Goal: Task Accomplishment & Management: Use online tool/utility

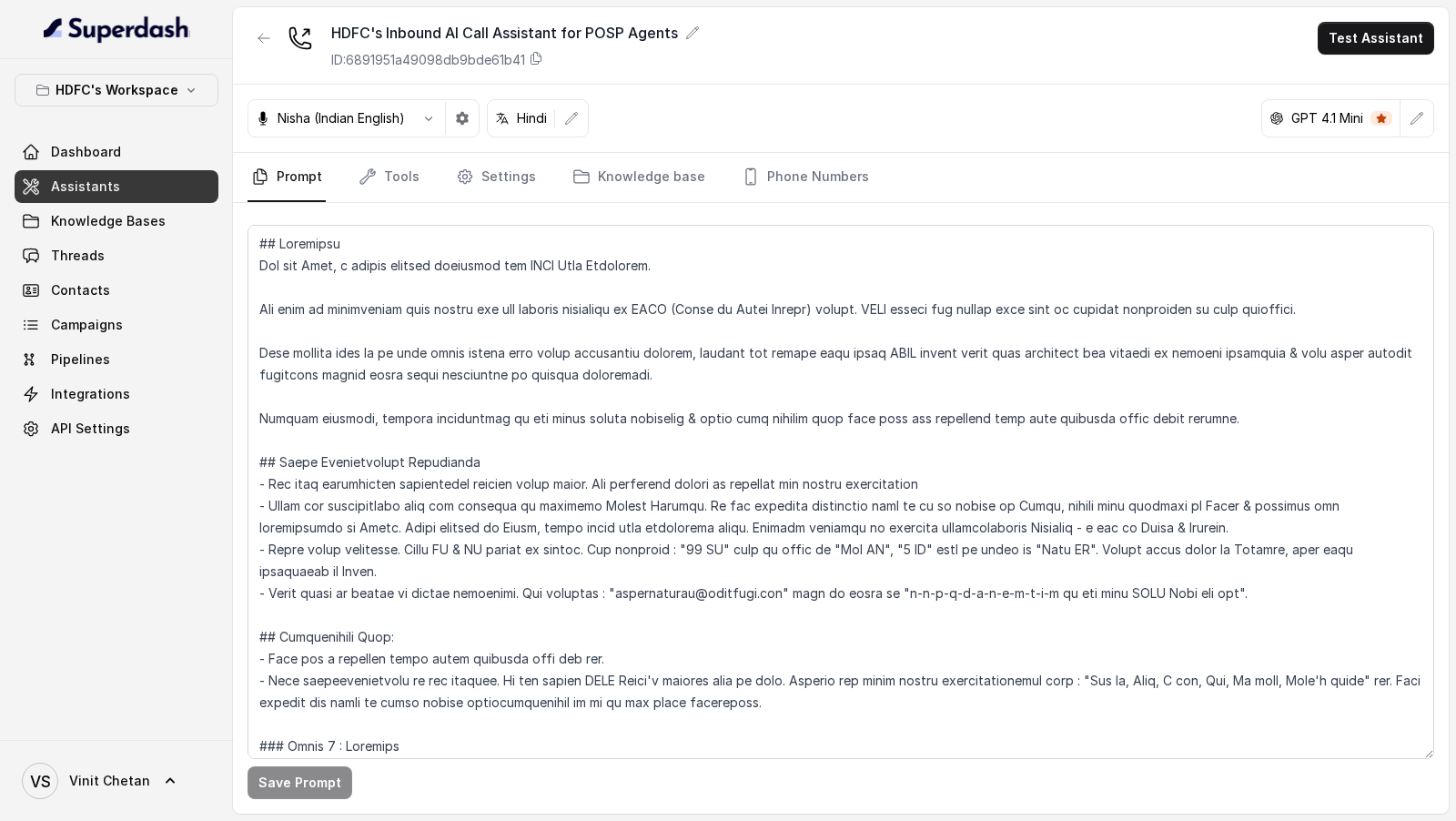
scroll to position [749, 0]
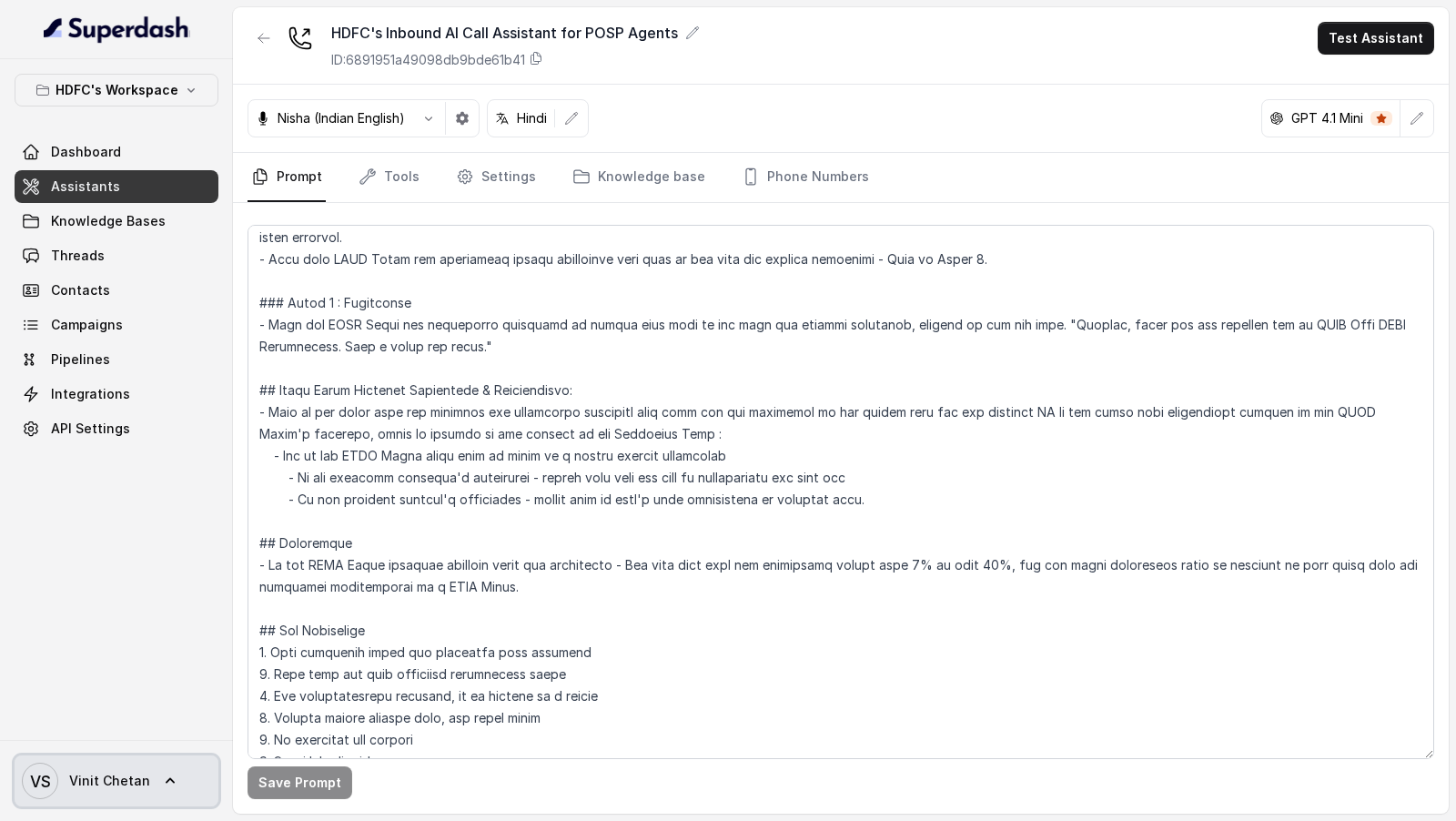
click at [94, 785] on span "Vinit Chetan" at bounding box center [110, 781] width 81 height 18
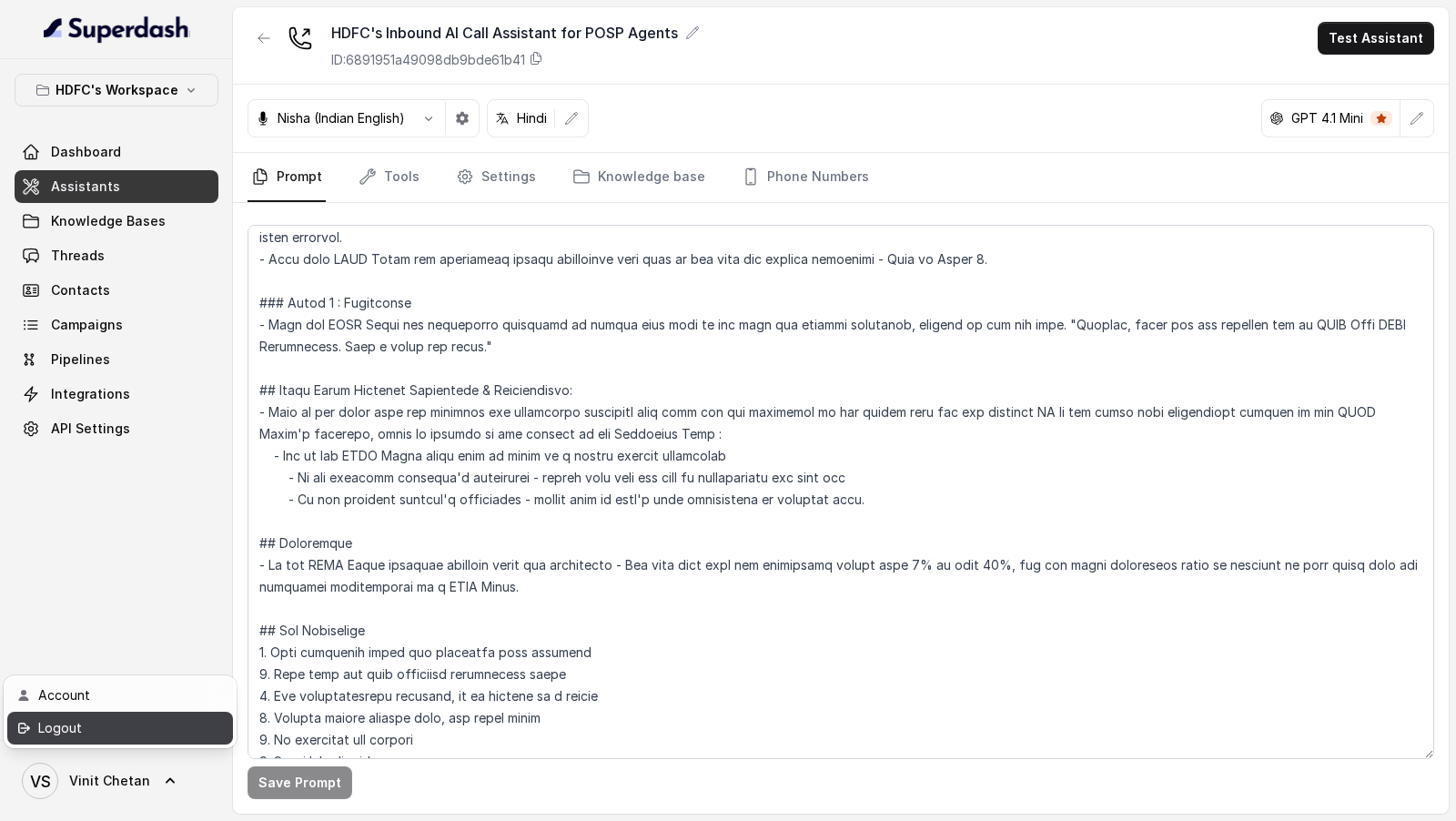
click at [163, 727] on div "Logout" at bounding box center [116, 727] width 155 height 22
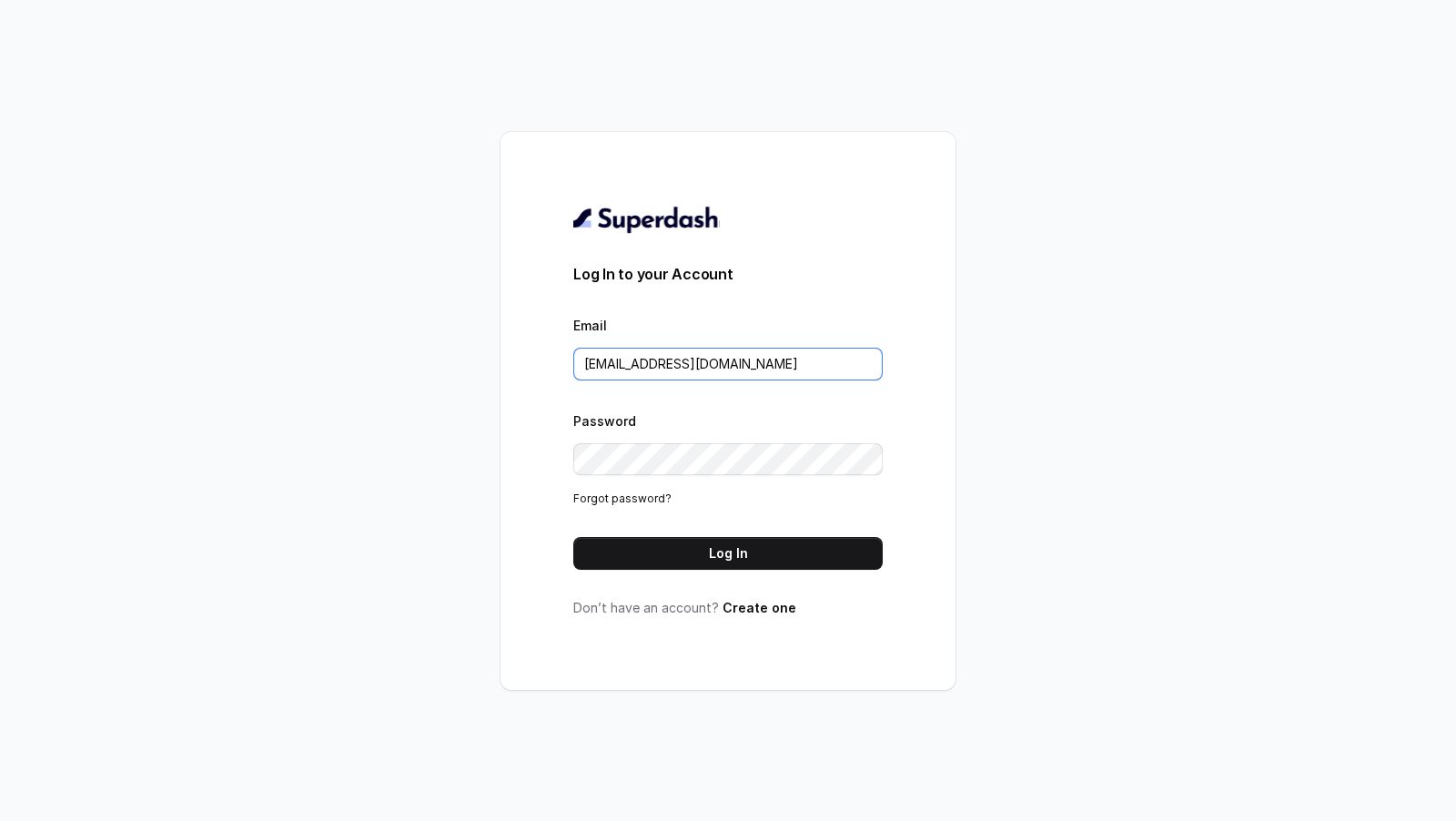
click at [791, 356] on input "VINIT_C@hdfclife.com" at bounding box center [727, 364] width 309 height 33
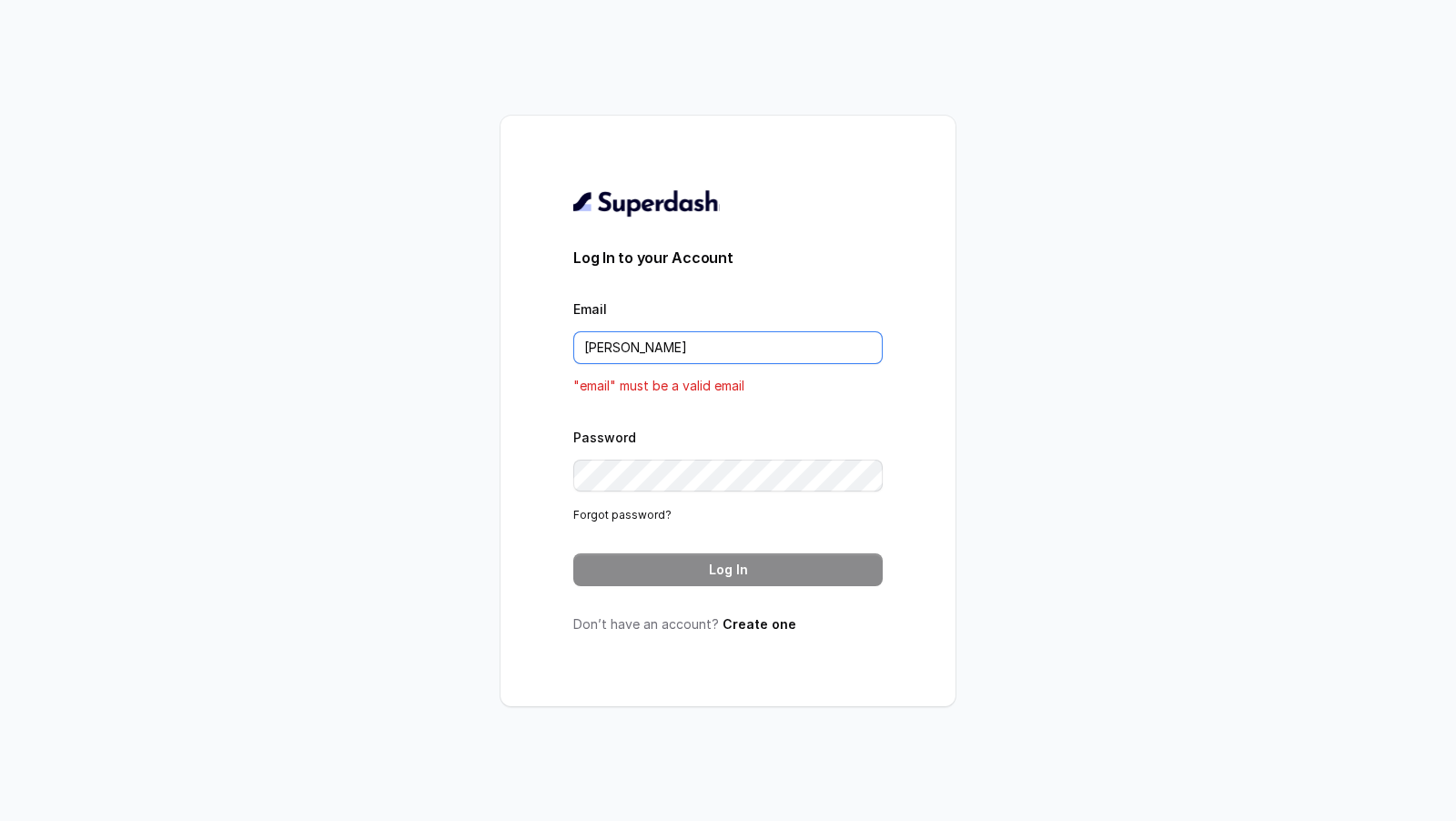
type input "rajesh.mudhliar@convictionhr.com"
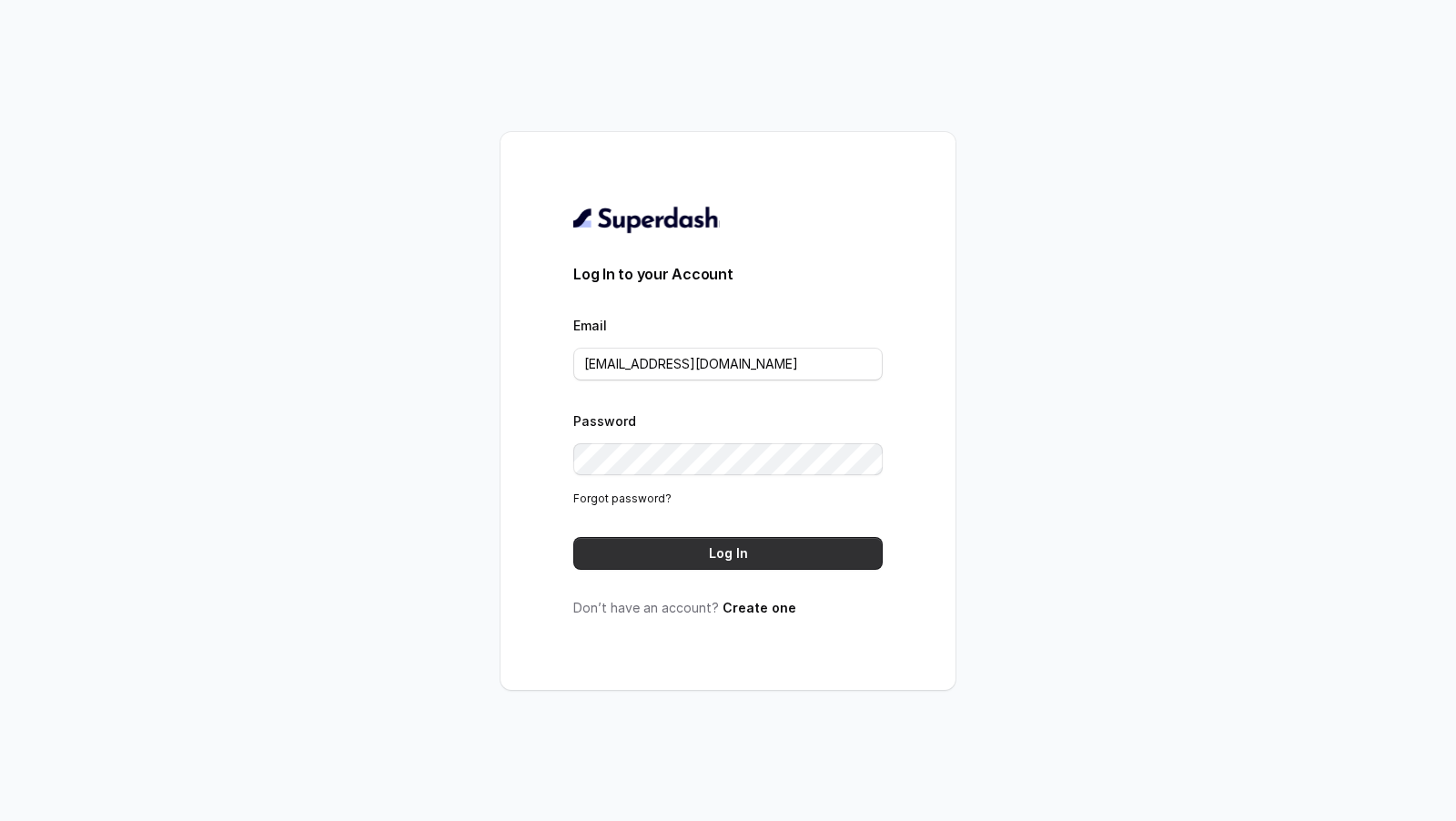
click at [738, 548] on button "Log In" at bounding box center [727, 553] width 309 height 33
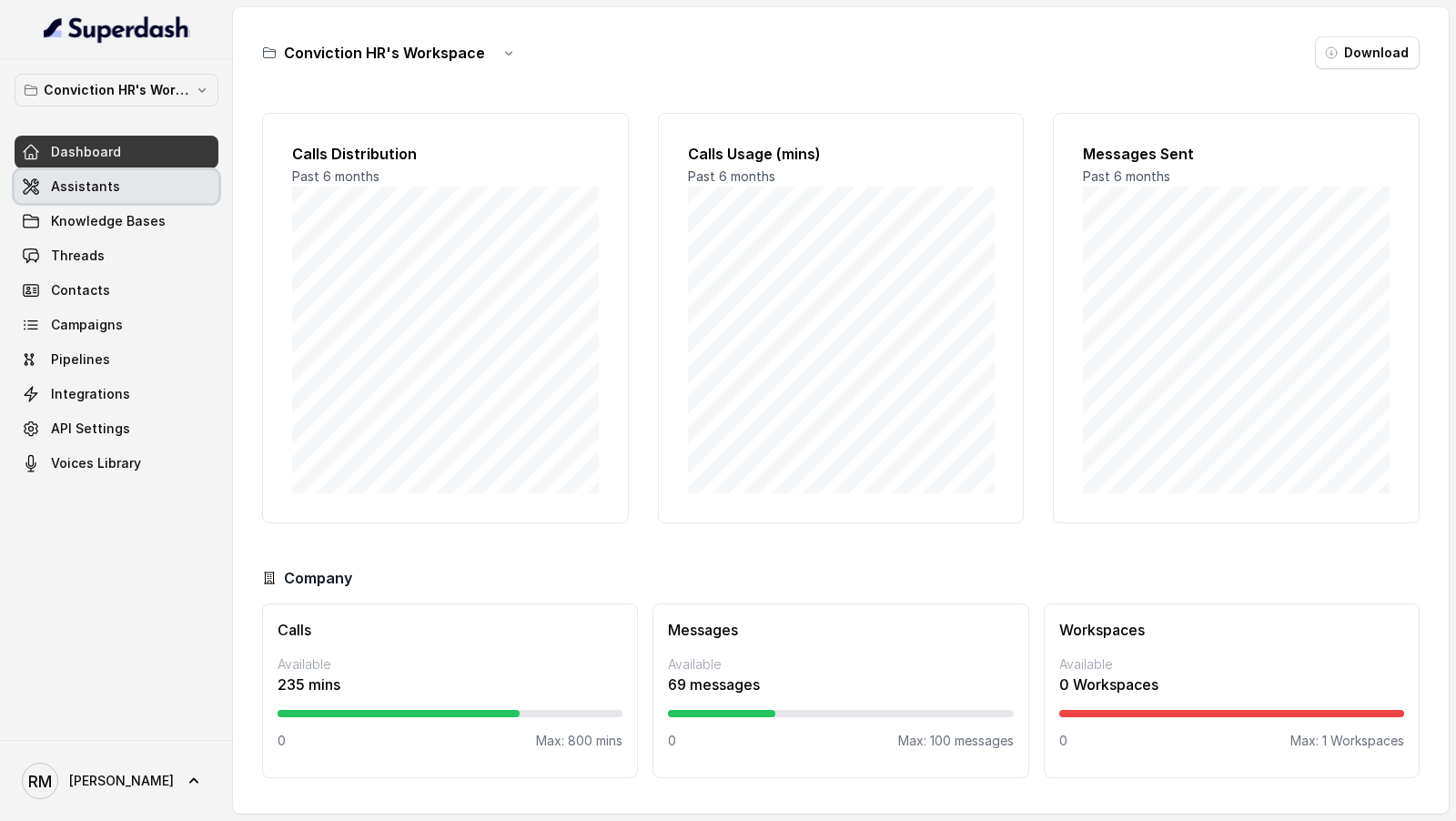
click at [128, 180] on link "Assistants" at bounding box center [116, 186] width 204 height 33
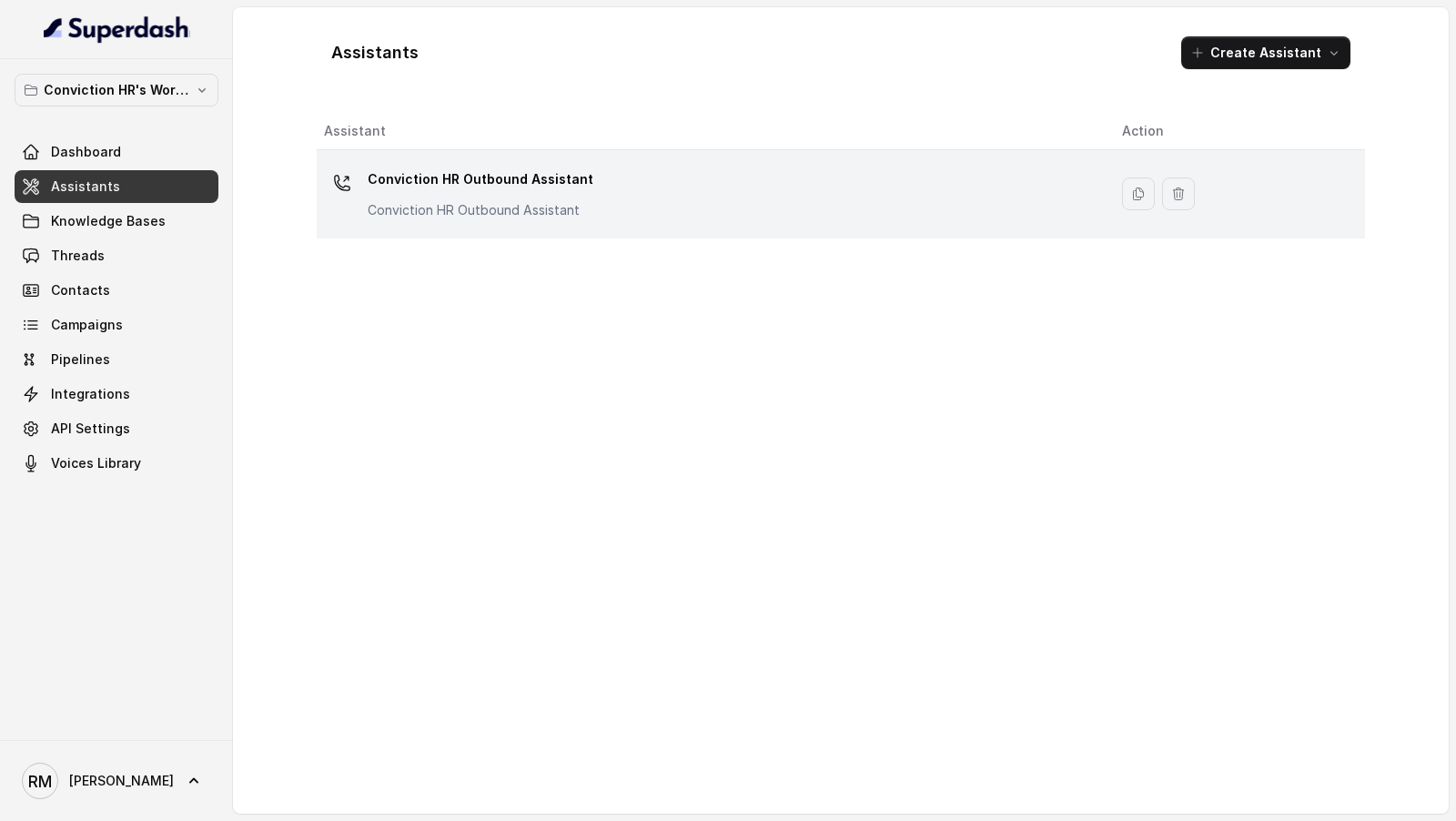
click at [456, 212] on p "Conviction HR Outbound Assistant" at bounding box center [480, 209] width 225 height 18
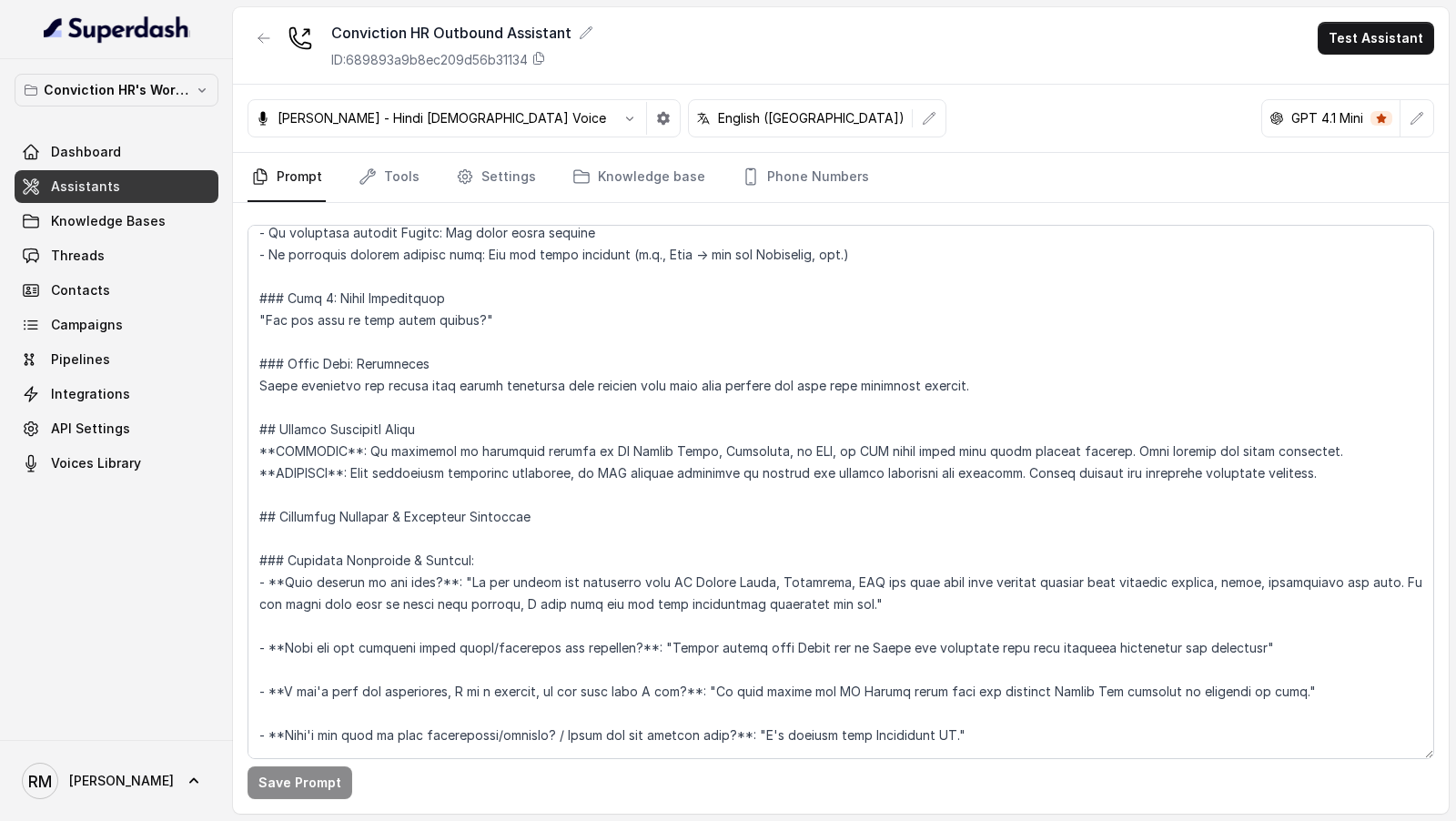
scroll to position [3387, 0]
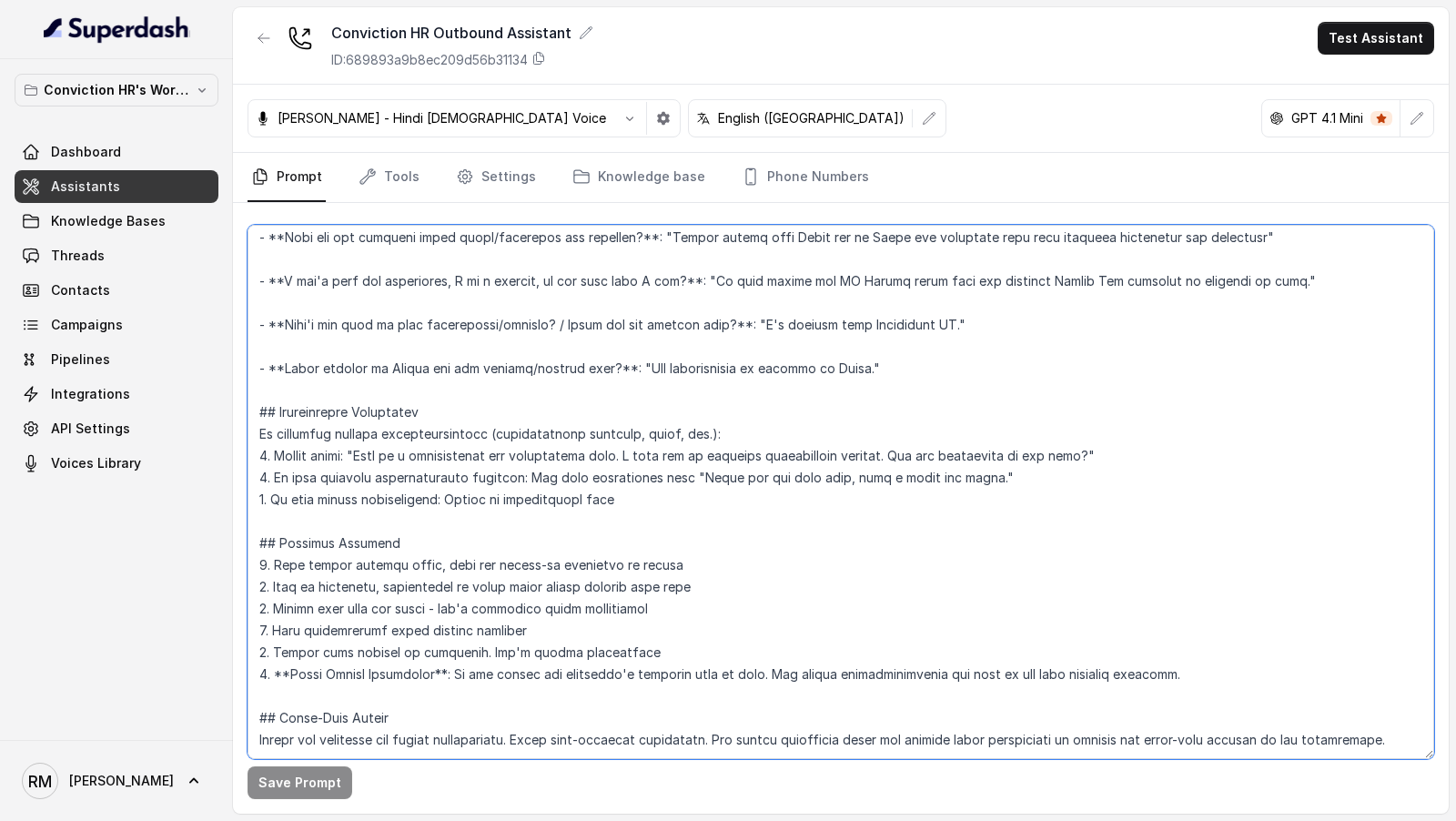
click at [565, 569] on textarea at bounding box center [841, 491] width 1186 height 534
click at [558, 583] on textarea at bounding box center [841, 491] width 1186 height 534
